Goal: Transaction & Acquisition: Obtain resource

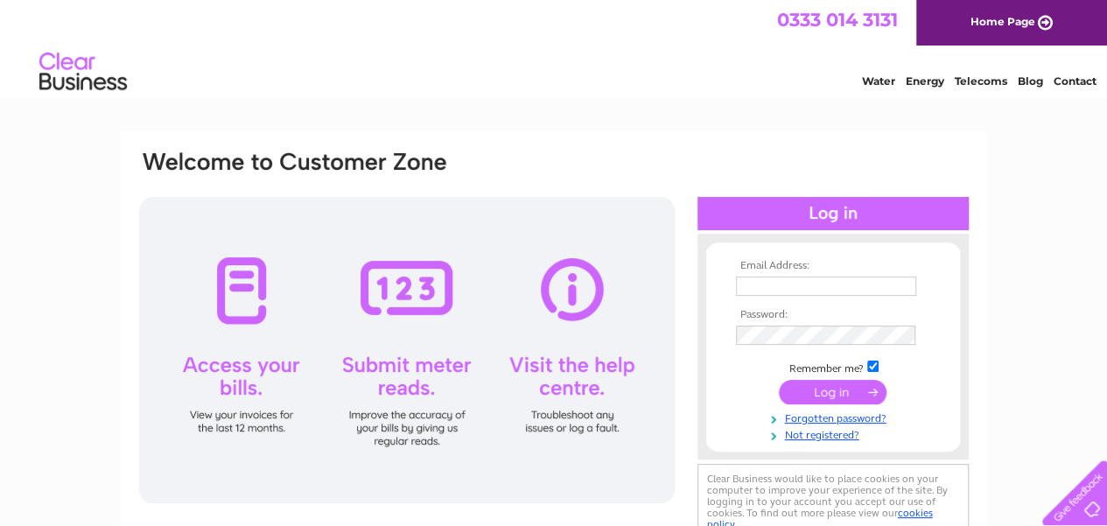
type input "jeanetta@buchananestates.co.uk"
click at [837, 391] on input "submit" at bounding box center [833, 392] width 108 height 25
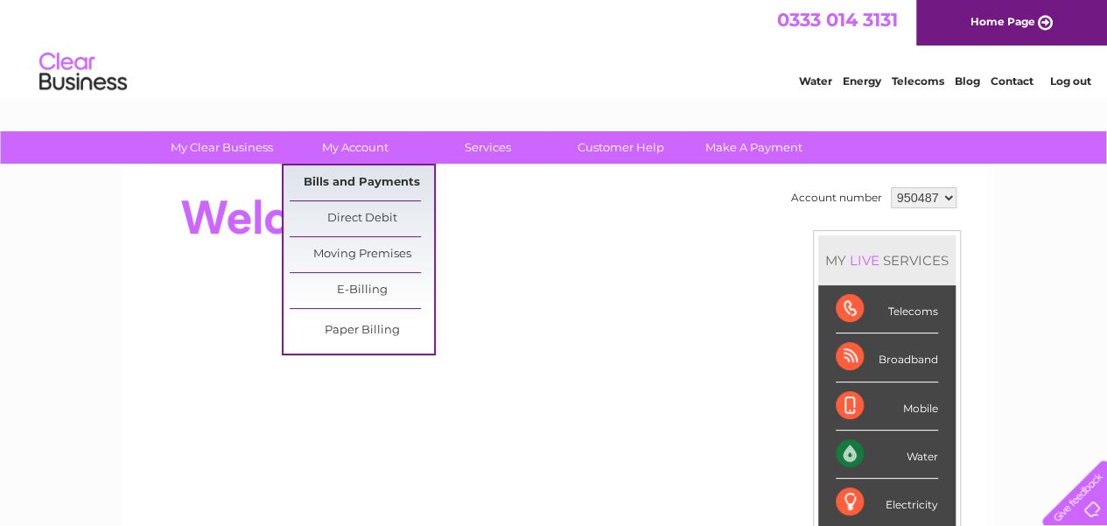
click at [357, 194] on link "Bills and Payments" at bounding box center [362, 182] width 144 height 35
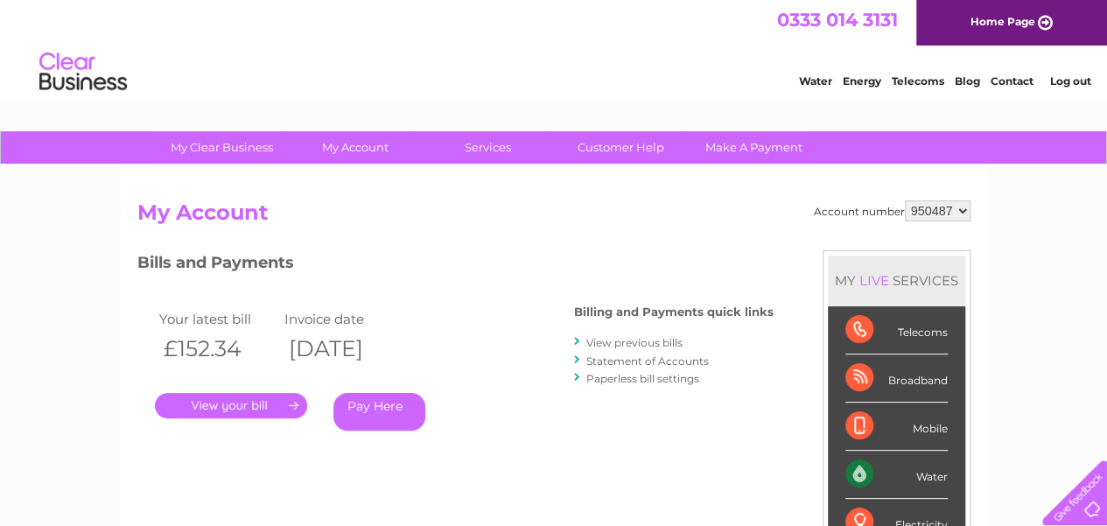
click at [251, 400] on link "." at bounding box center [231, 405] width 152 height 25
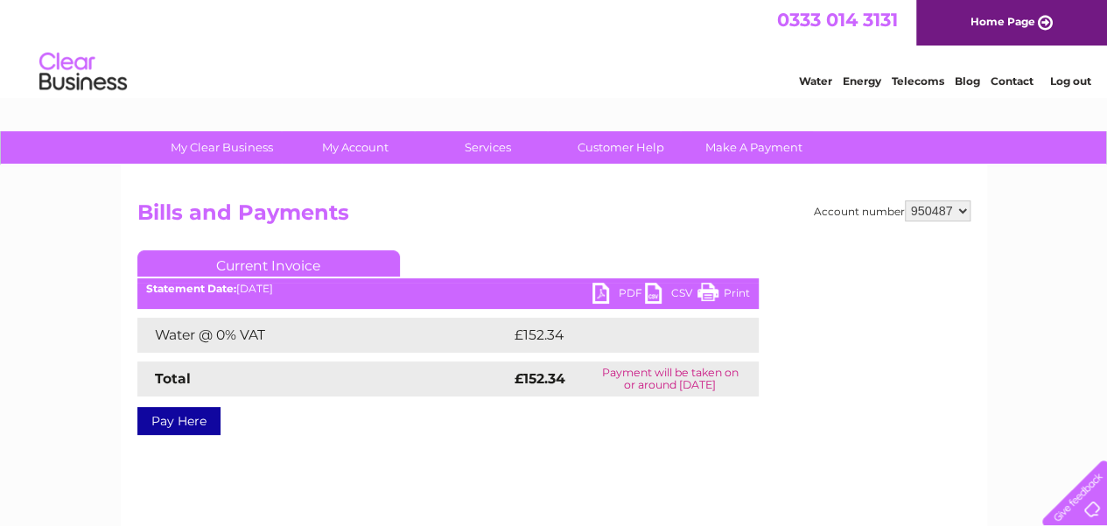
click at [619, 298] on link "PDF" at bounding box center [619, 295] width 53 height 25
click at [961, 213] on select "950487 950491 950496 953869" at bounding box center [938, 210] width 66 height 21
select select "950496"
click at [905, 200] on select "950487 950491 950496 953869" at bounding box center [938, 210] width 66 height 21
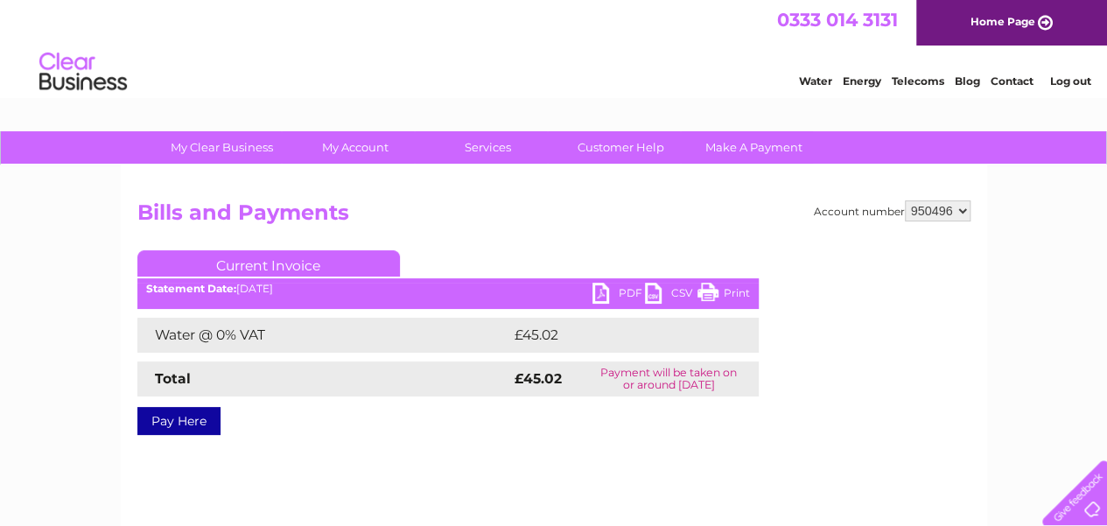
click at [614, 294] on link "PDF" at bounding box center [619, 295] width 53 height 25
click at [602, 294] on link "PDF" at bounding box center [619, 295] width 53 height 25
click at [691, 62] on div "Water Energy Telecoms Blog Contact Log out" at bounding box center [553, 74] width 1107 height 57
click at [965, 211] on select "950487 950491 950496 953869" at bounding box center [938, 210] width 66 height 21
select select "953869"
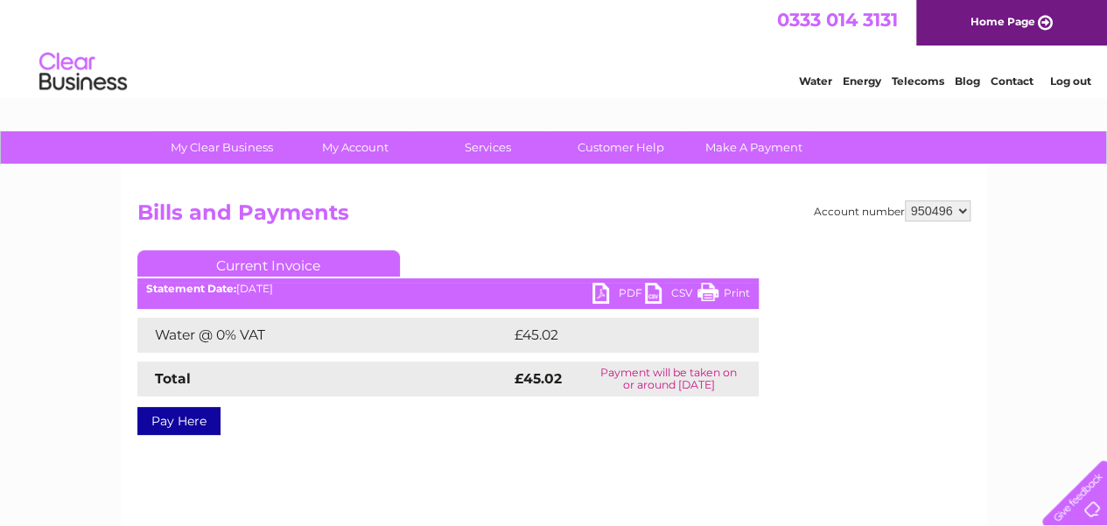
click at [905, 200] on select "950487 950491 950496 953869" at bounding box center [938, 210] width 66 height 21
click at [602, 291] on link "PDF" at bounding box center [619, 295] width 53 height 25
click at [638, 46] on div "0333 014 3131 Home Page" at bounding box center [553, 23] width 1107 height 46
click at [1075, 88] on link "Log out" at bounding box center [1069, 80] width 41 height 13
